Goal: Find specific page/section: Find specific page/section

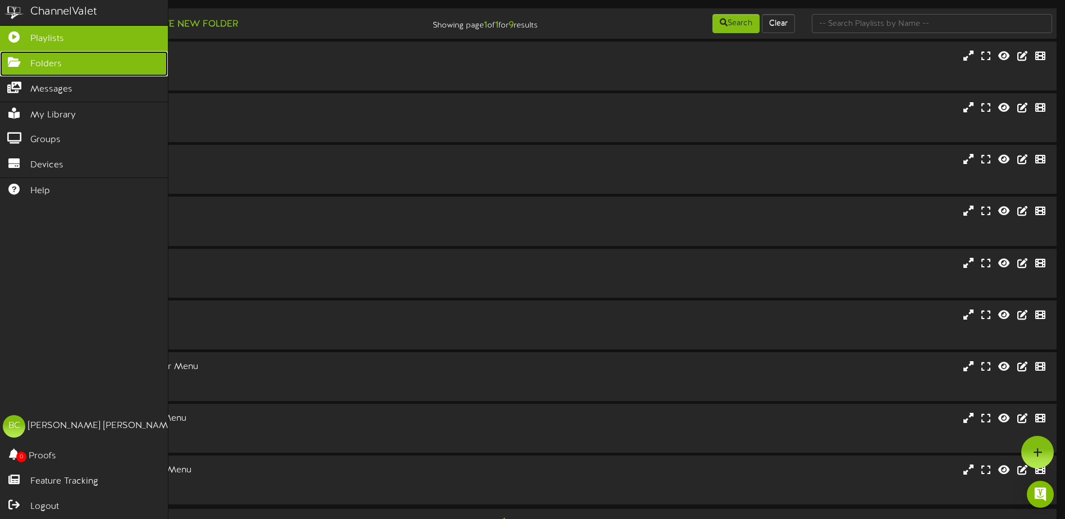
click at [11, 60] on icon at bounding box center [14, 61] width 28 height 8
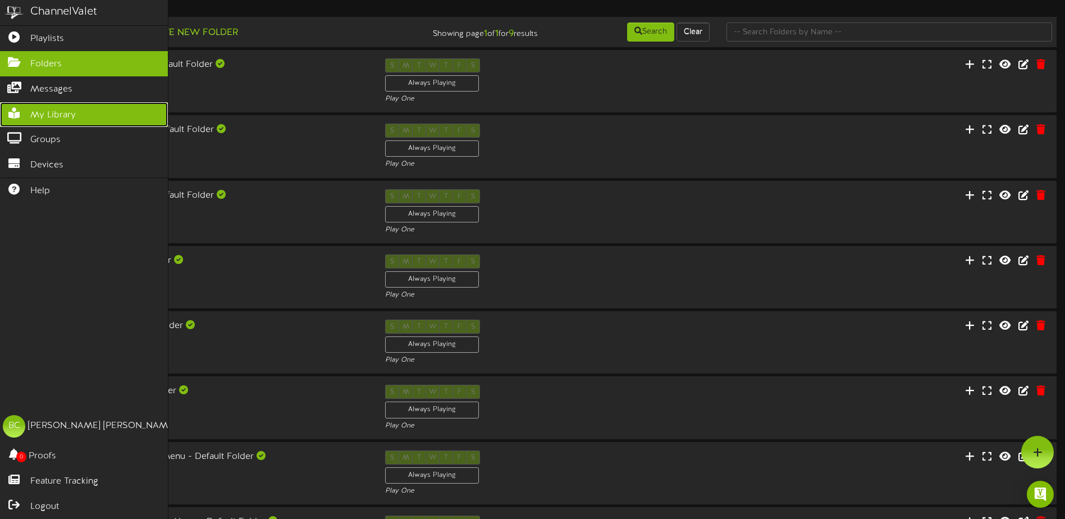
click at [28, 111] on icon at bounding box center [14, 112] width 28 height 8
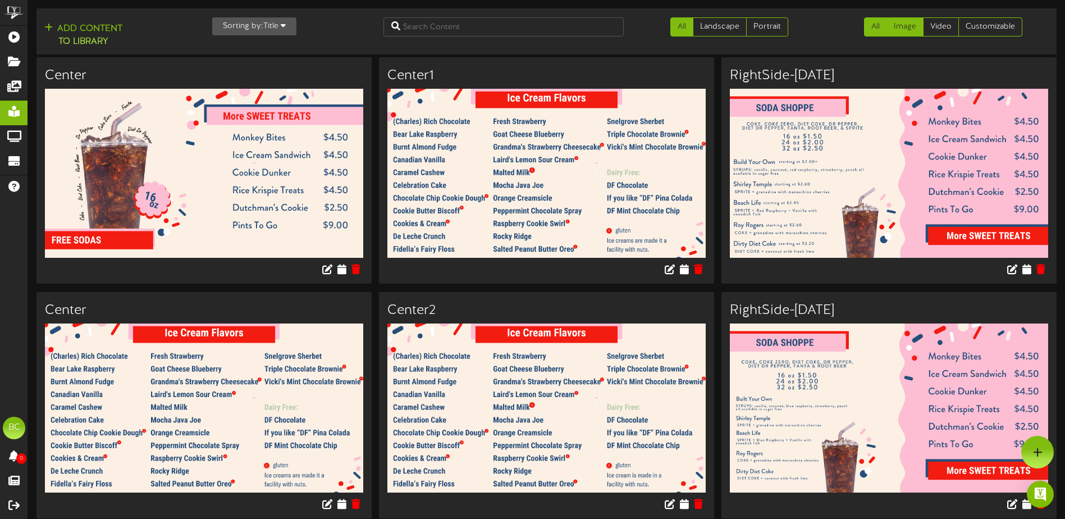
click at [900, 31] on link "Image" at bounding box center [904, 26] width 37 height 19
click at [533, 179] on img at bounding box center [546, 173] width 318 height 169
click at [577, 197] on img at bounding box center [546, 173] width 318 height 169
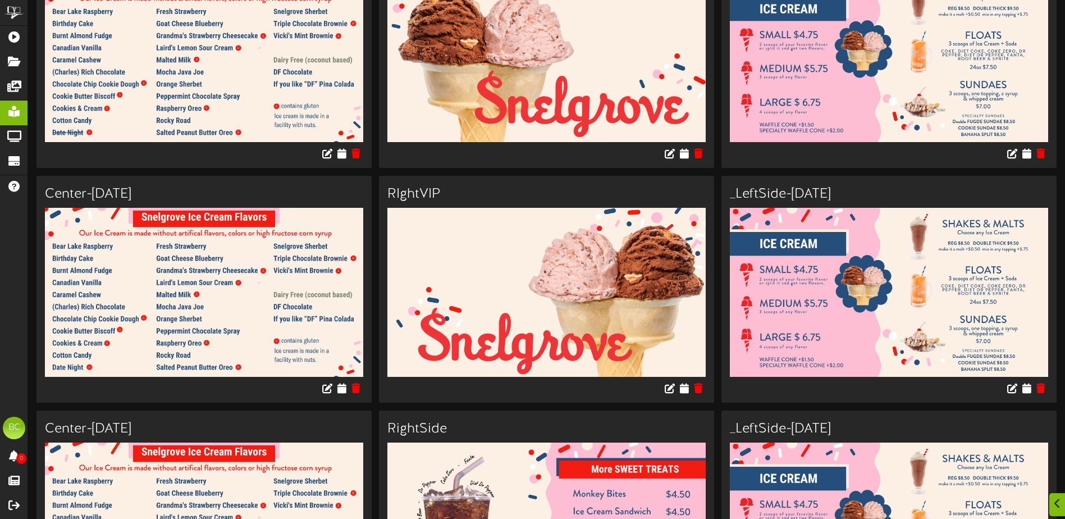
scroll to position [5049, 0]
